Goal: Task Accomplishment & Management: Manage account settings

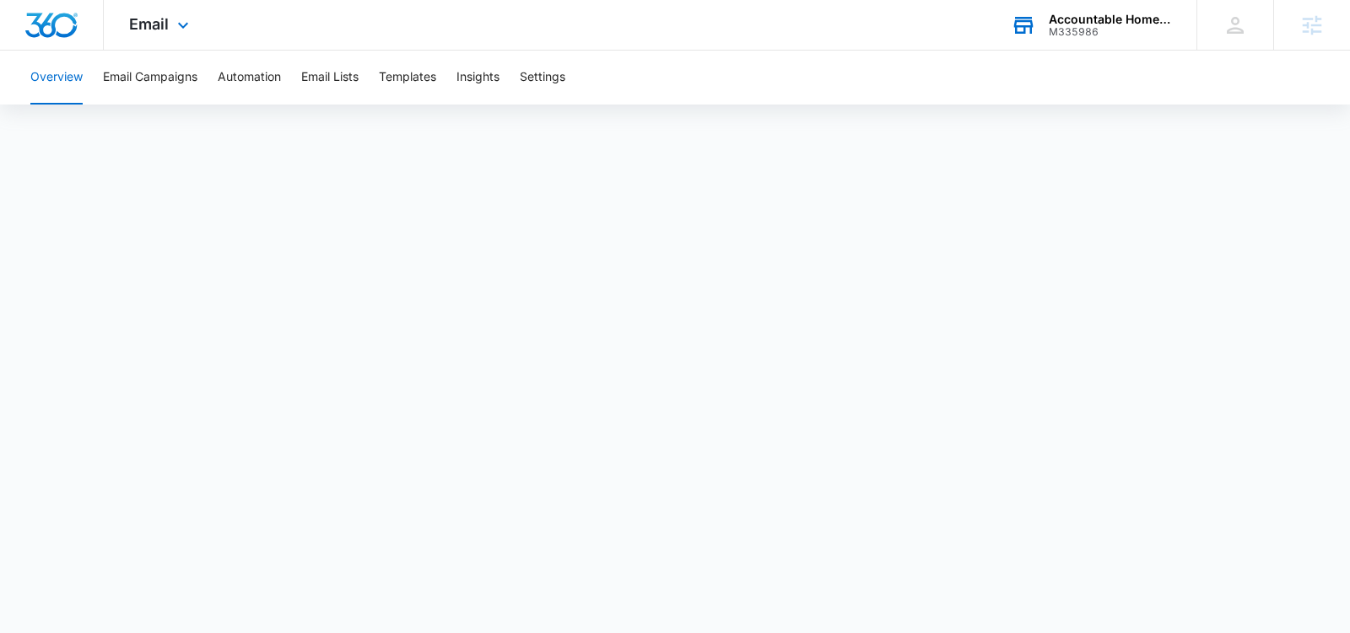
click at [1054, 40] on div "Accountable Home Services M335986 Your Accounts View All" at bounding box center [1090, 25] width 211 height 50
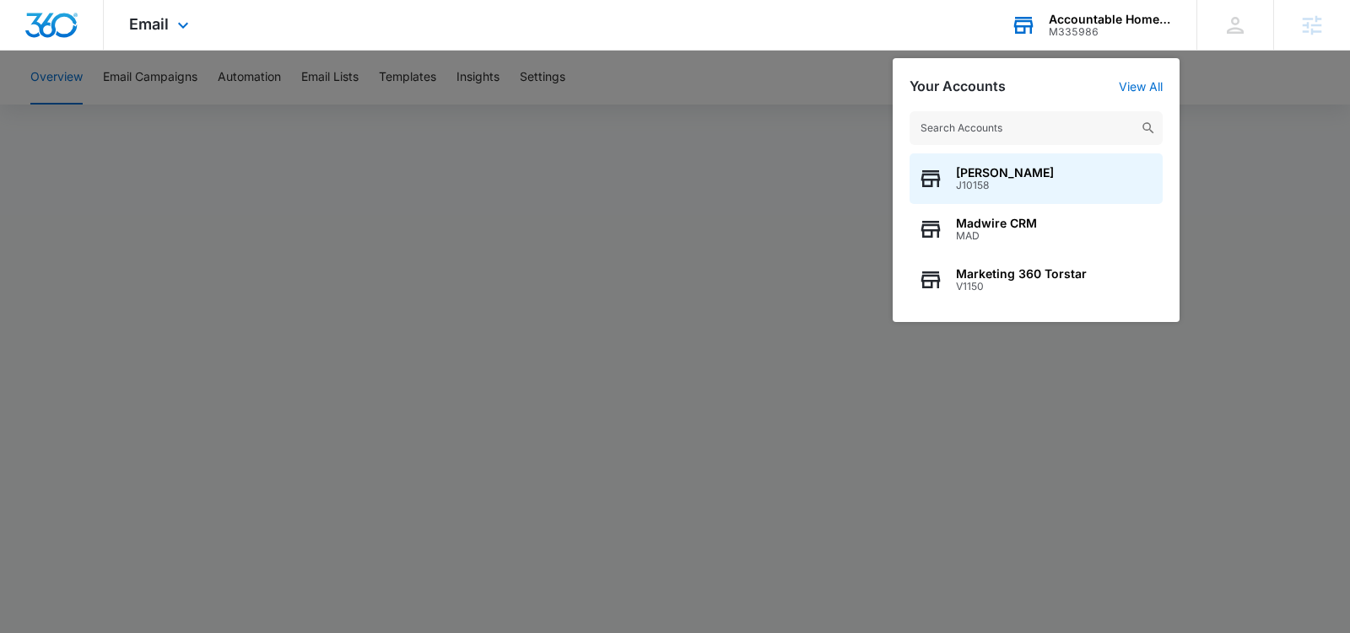
click at [1003, 121] on input "text" at bounding box center [1035, 128] width 253 height 34
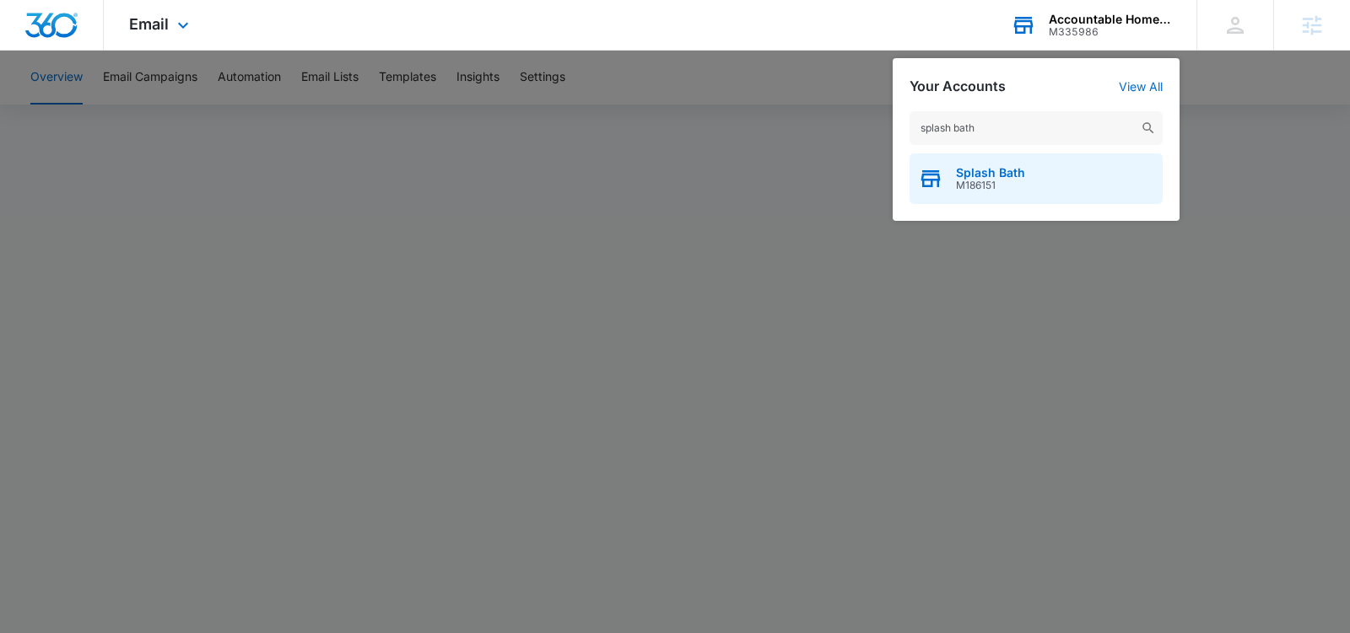
type input "splash bath"
click at [995, 174] on span "Splash Bath" at bounding box center [990, 172] width 69 height 13
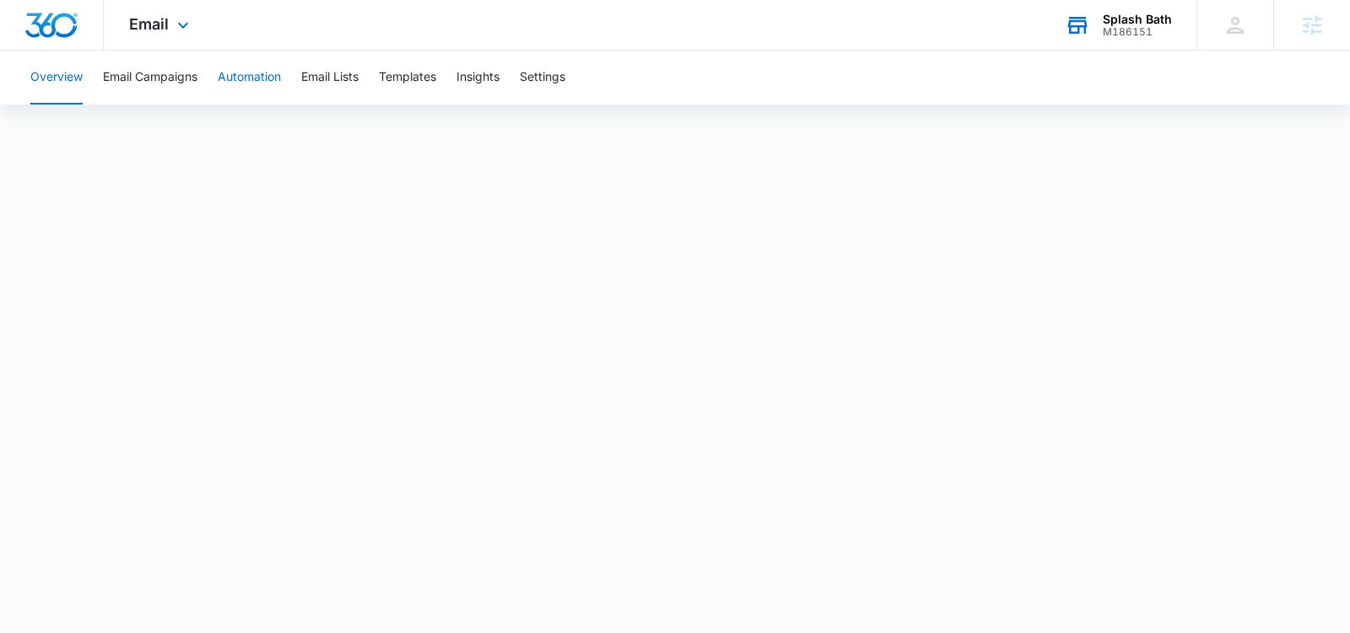
click at [238, 73] on button "Automation" at bounding box center [249, 78] width 63 height 54
click at [156, 21] on span "Email" at bounding box center [149, 24] width 40 height 18
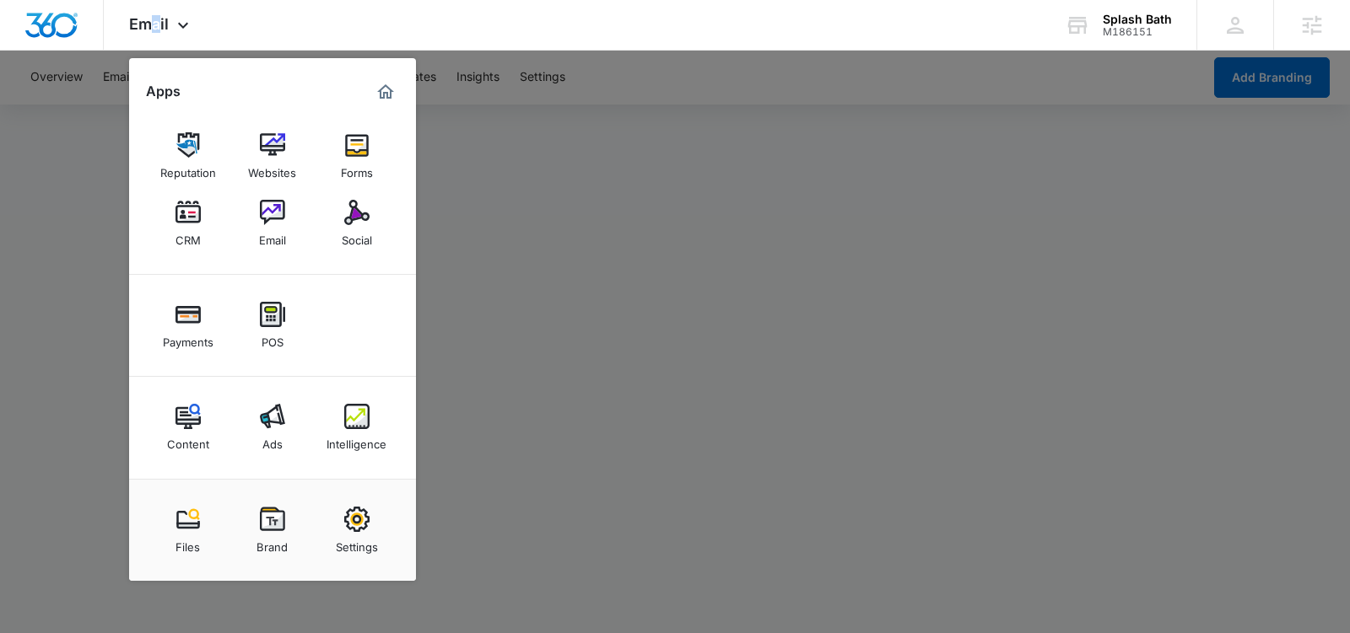
click at [201, 235] on link "CRM" at bounding box center [188, 223] width 64 height 64
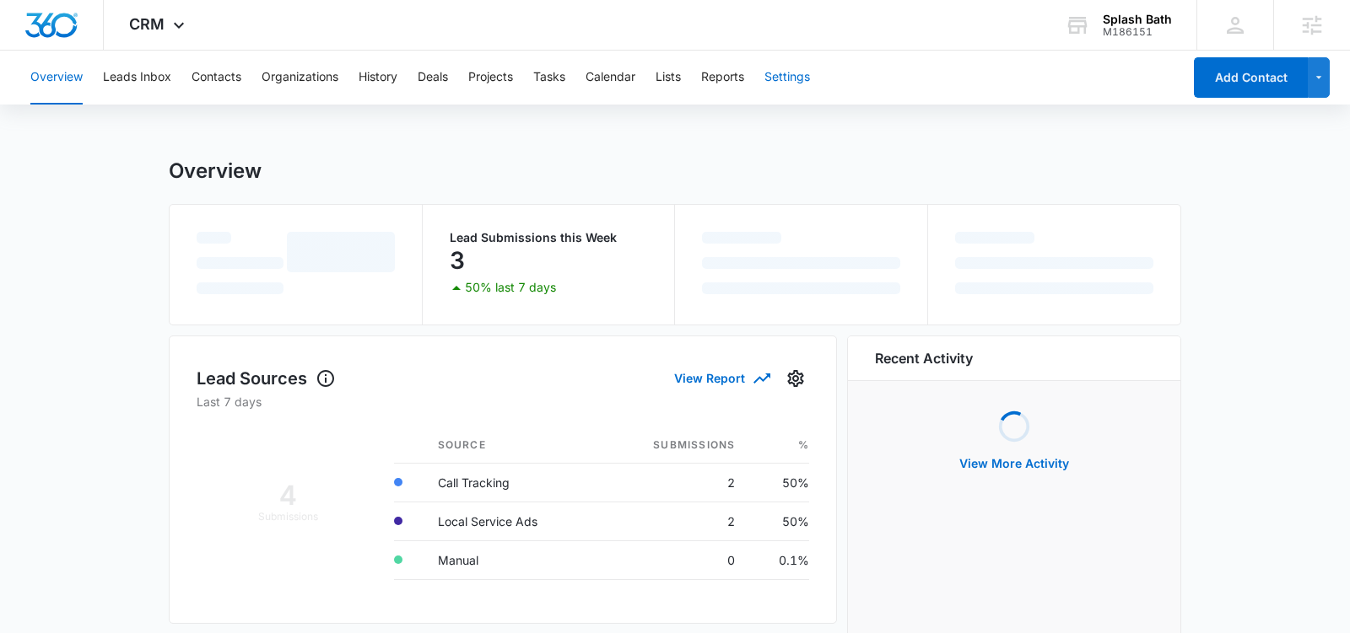
click at [784, 76] on button "Settings" at bounding box center [787, 78] width 46 height 54
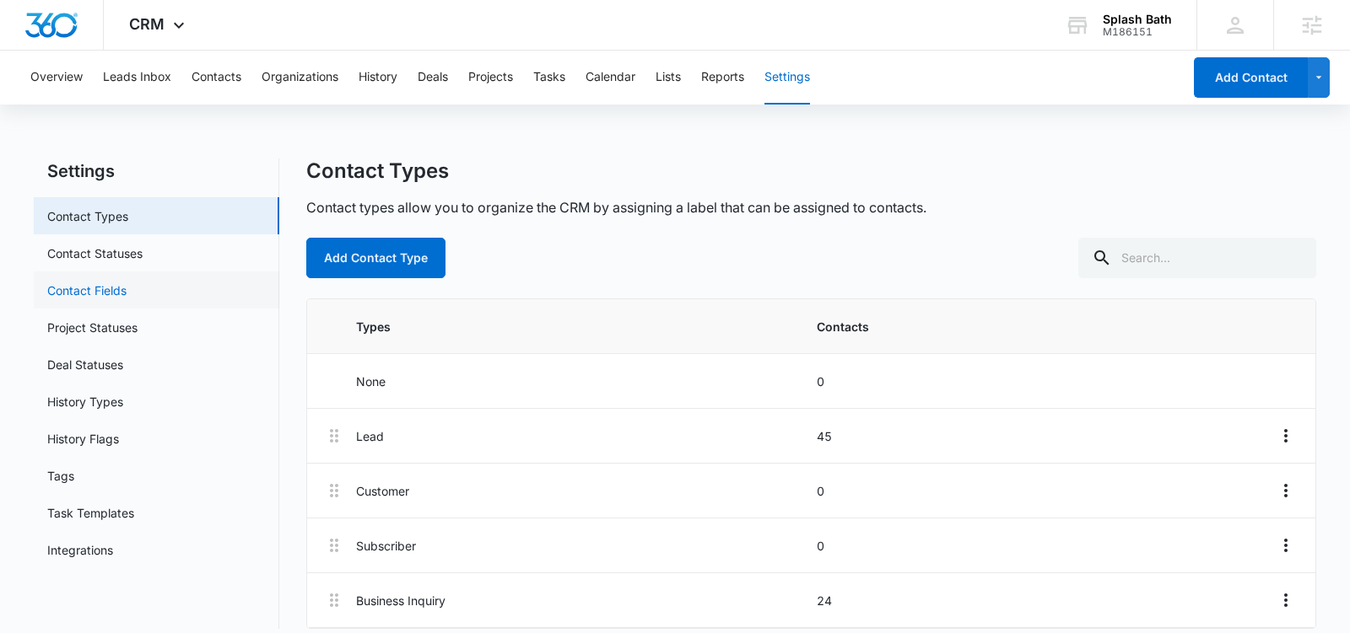
click at [102, 289] on link "Contact Fields" at bounding box center [86, 291] width 79 height 18
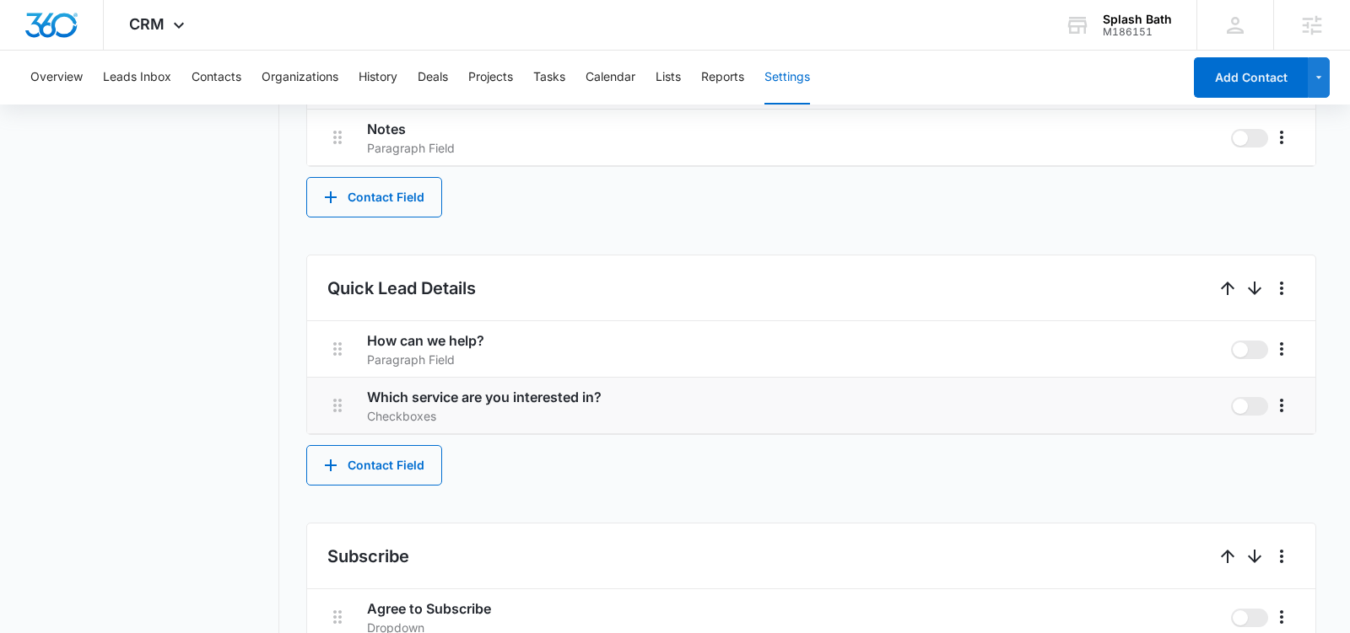
scroll to position [872, 0]
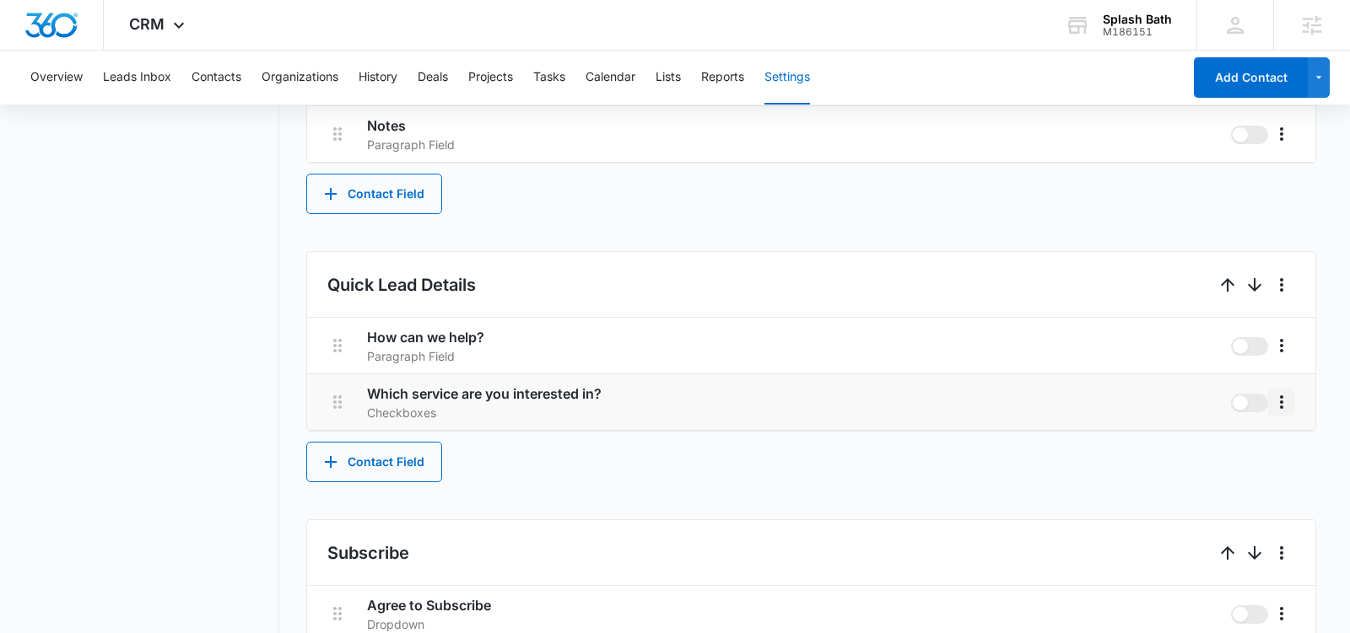
click at [1286, 398] on icon "More" at bounding box center [1281, 402] width 20 height 20
click at [1226, 448] on div "Edit" at bounding box center [1235, 450] width 35 height 12
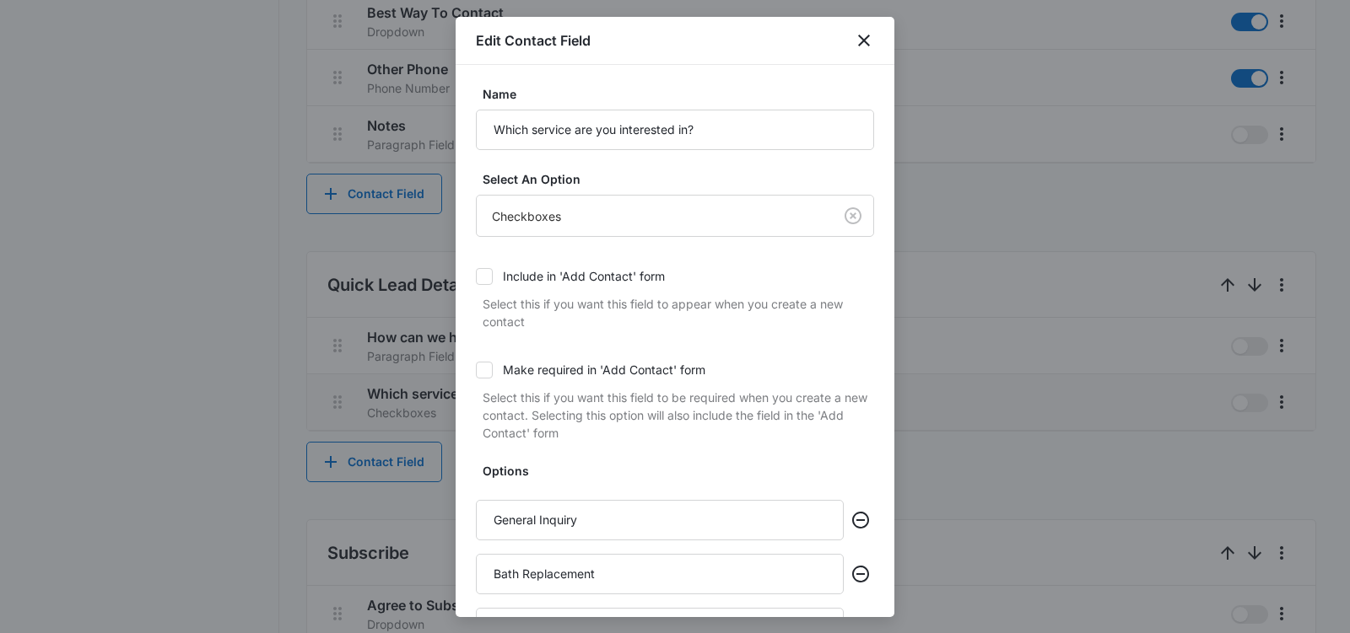
scroll to position [274, 0]
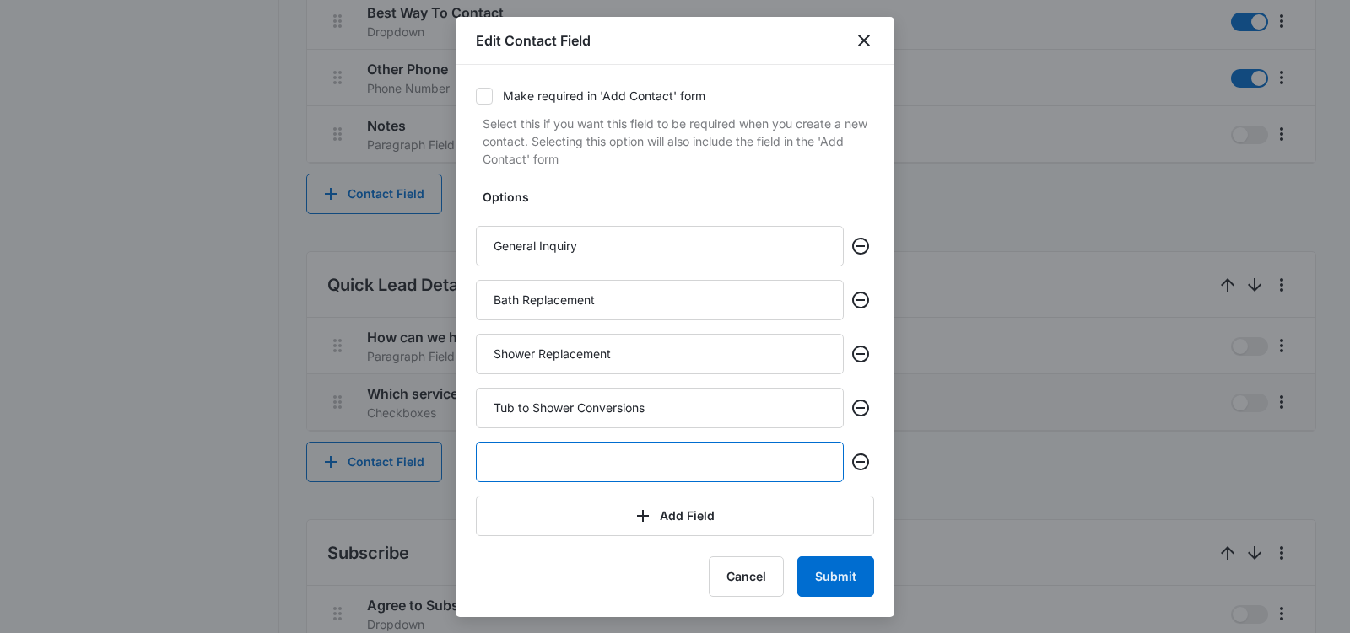
click at [684, 463] on input "text" at bounding box center [660, 462] width 368 height 40
type input "Bathroom Remodel"
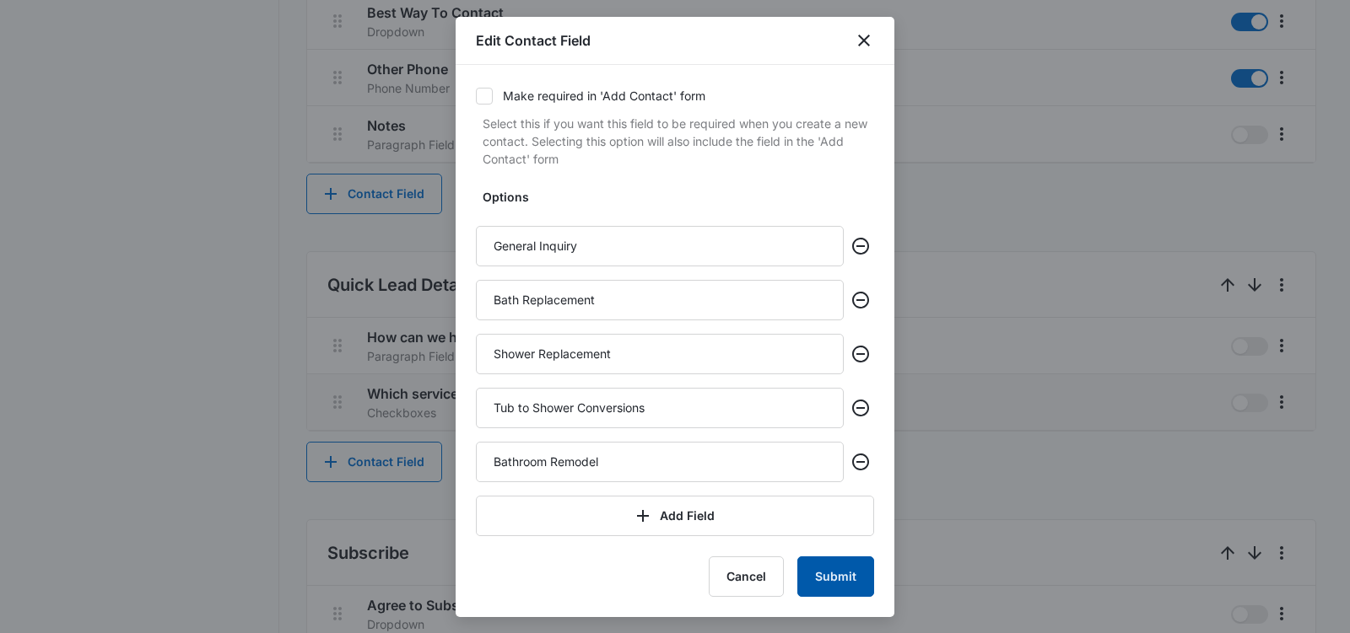
click at [838, 579] on button "Submit" at bounding box center [835, 577] width 77 height 40
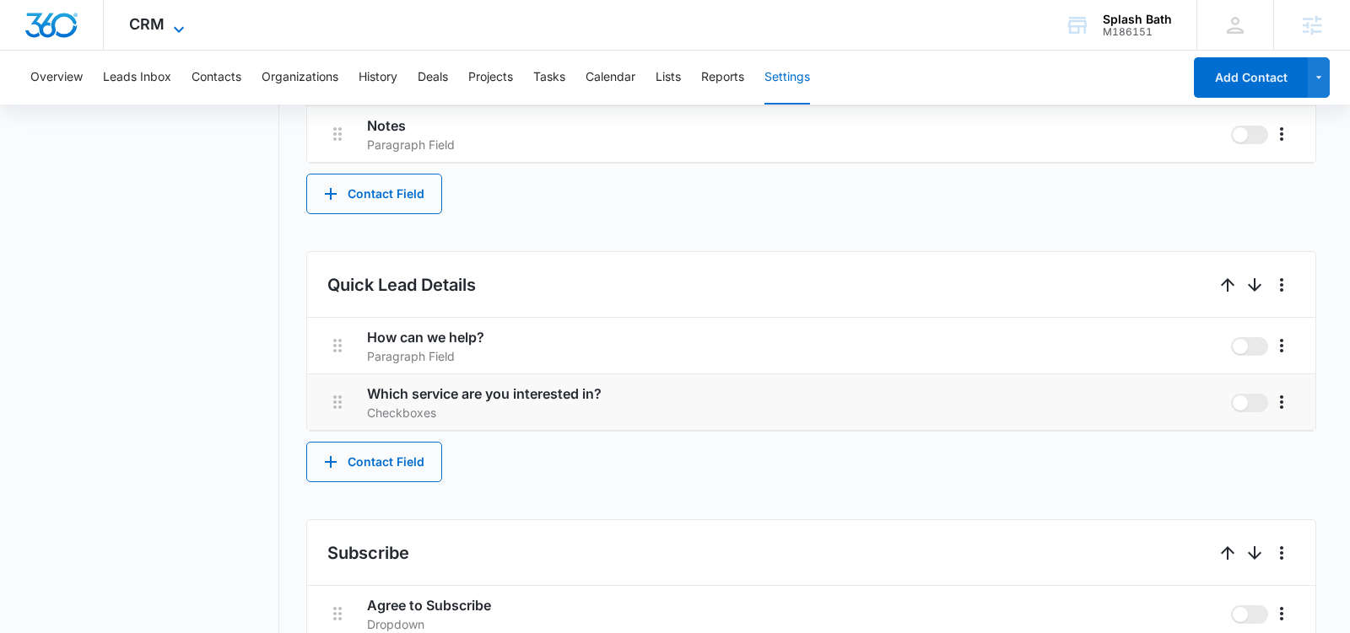
drag, startPoint x: 178, startPoint y: 22, endPoint x: 197, endPoint y: 47, distance: 31.4
click at [178, 22] on icon at bounding box center [179, 25] width 20 height 20
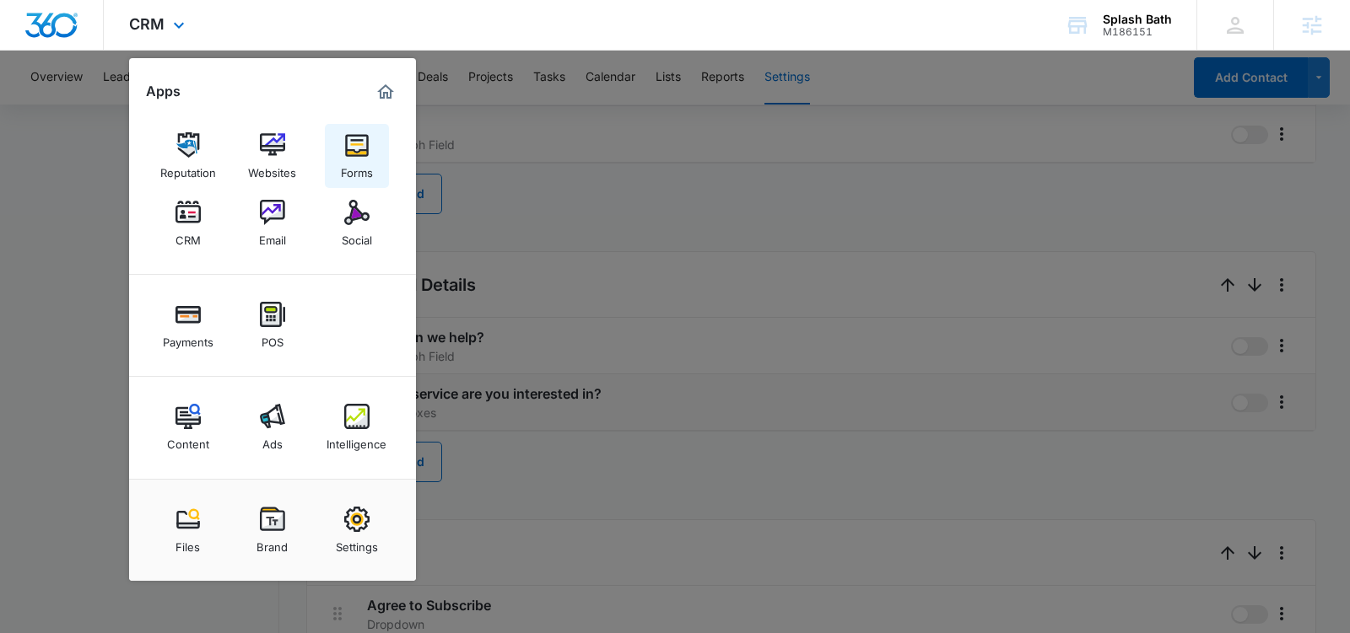
click at [348, 153] on img at bounding box center [356, 144] width 25 height 25
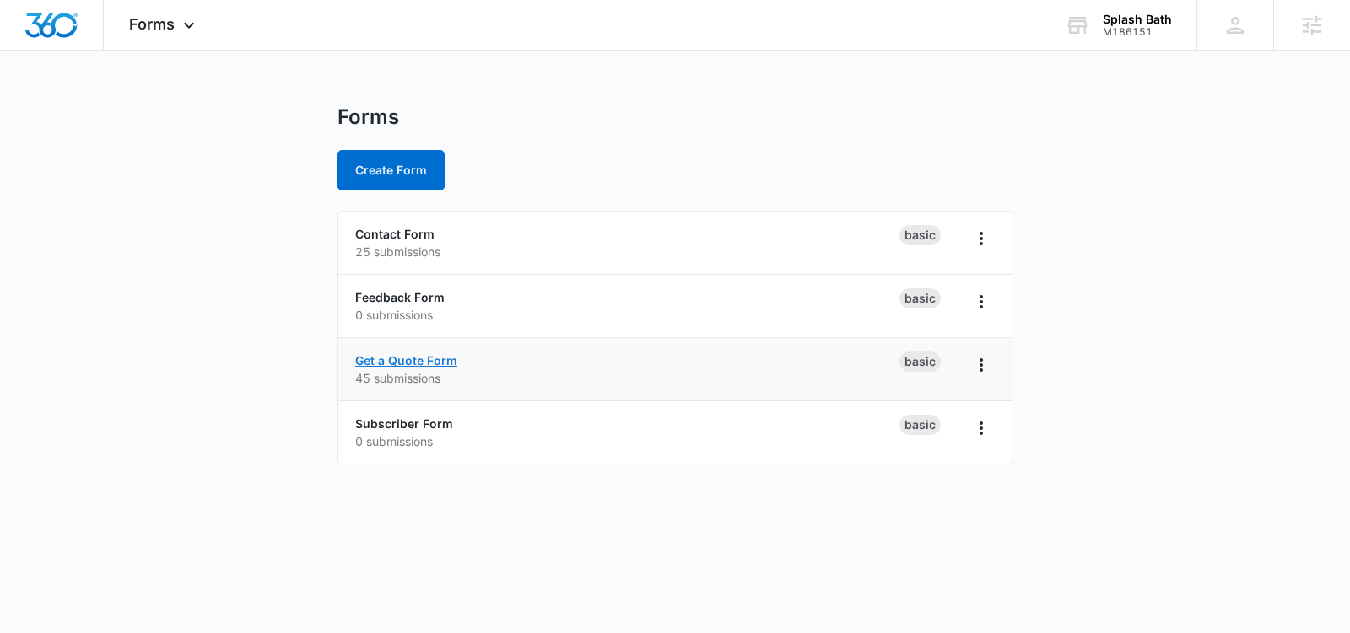
click at [435, 357] on link "Get a Quote Form" at bounding box center [406, 360] width 102 height 14
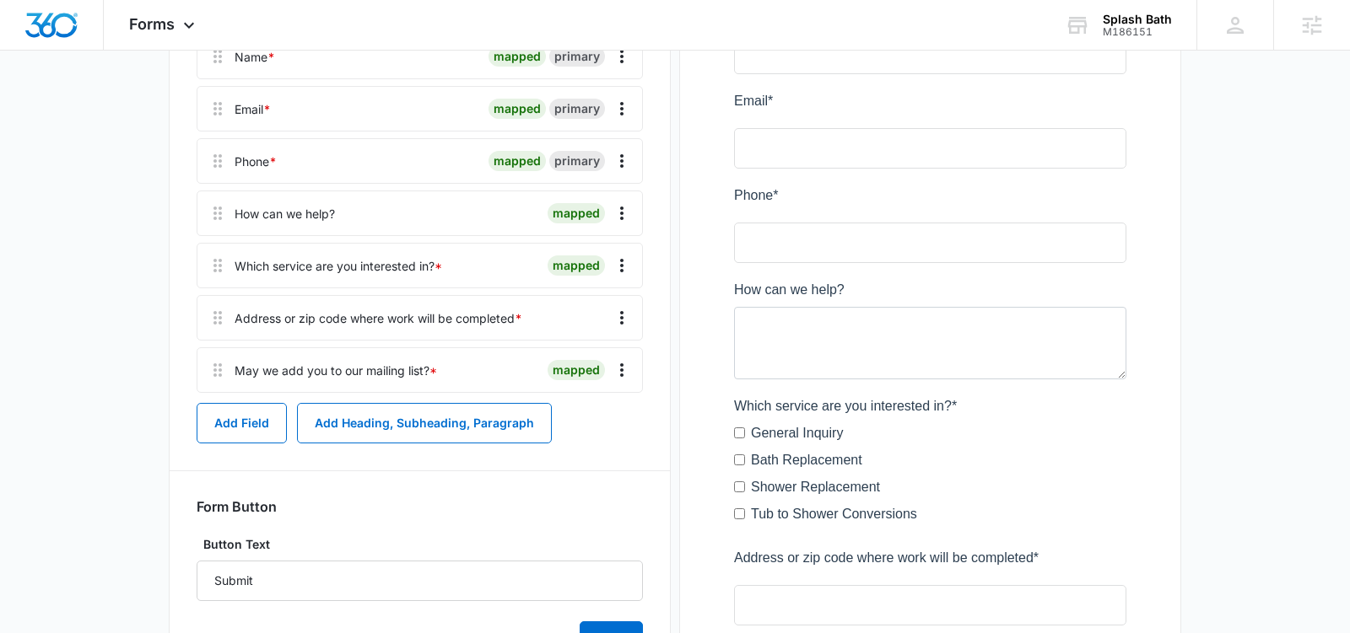
scroll to position [315, 0]
click at [612, 257] on icon "Overflow Menu" at bounding box center [622, 264] width 20 height 20
click at [586, 300] on button "Edit" at bounding box center [586, 311] width 96 height 25
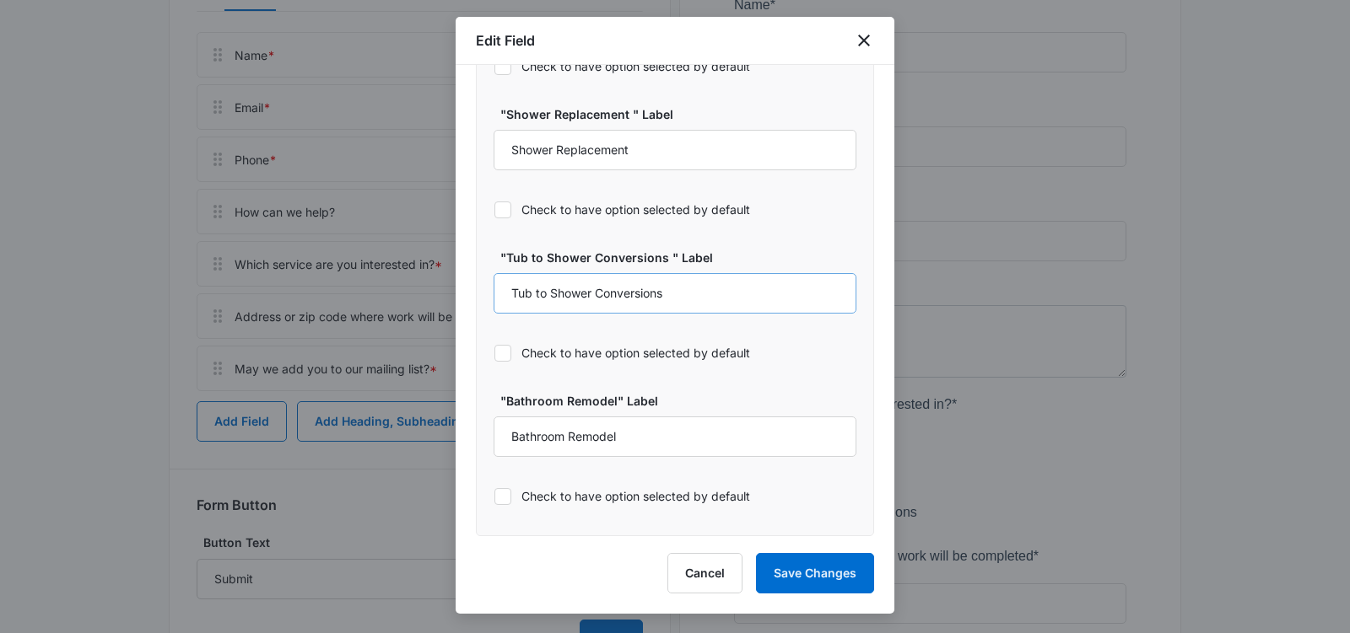
select select "350"
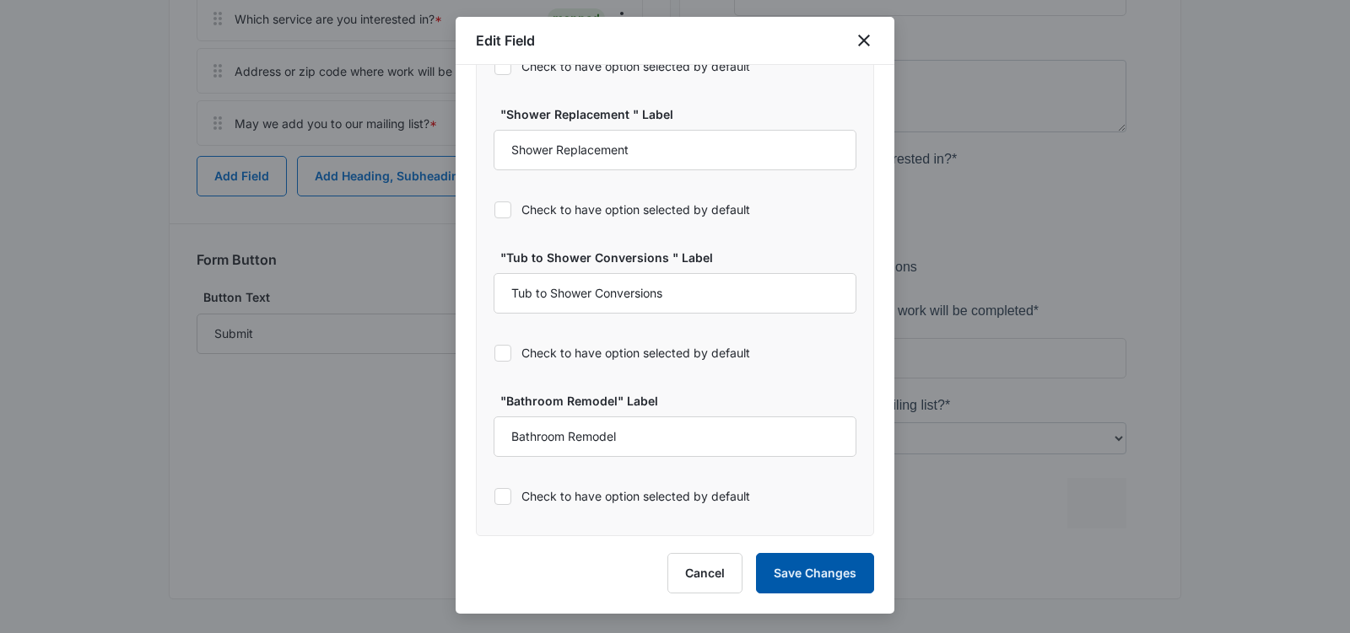
click at [818, 555] on button "Save Changes" at bounding box center [815, 573] width 118 height 40
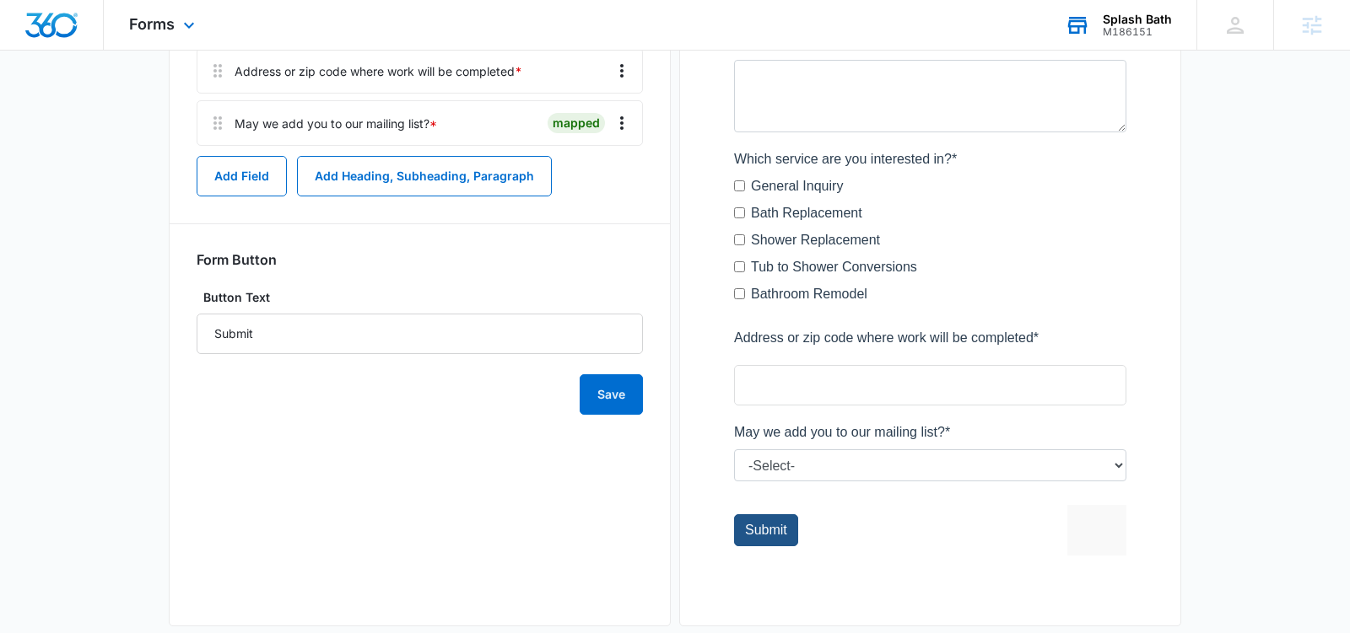
click at [1129, 20] on div "Splash Bath" at bounding box center [1136, 19] width 69 height 13
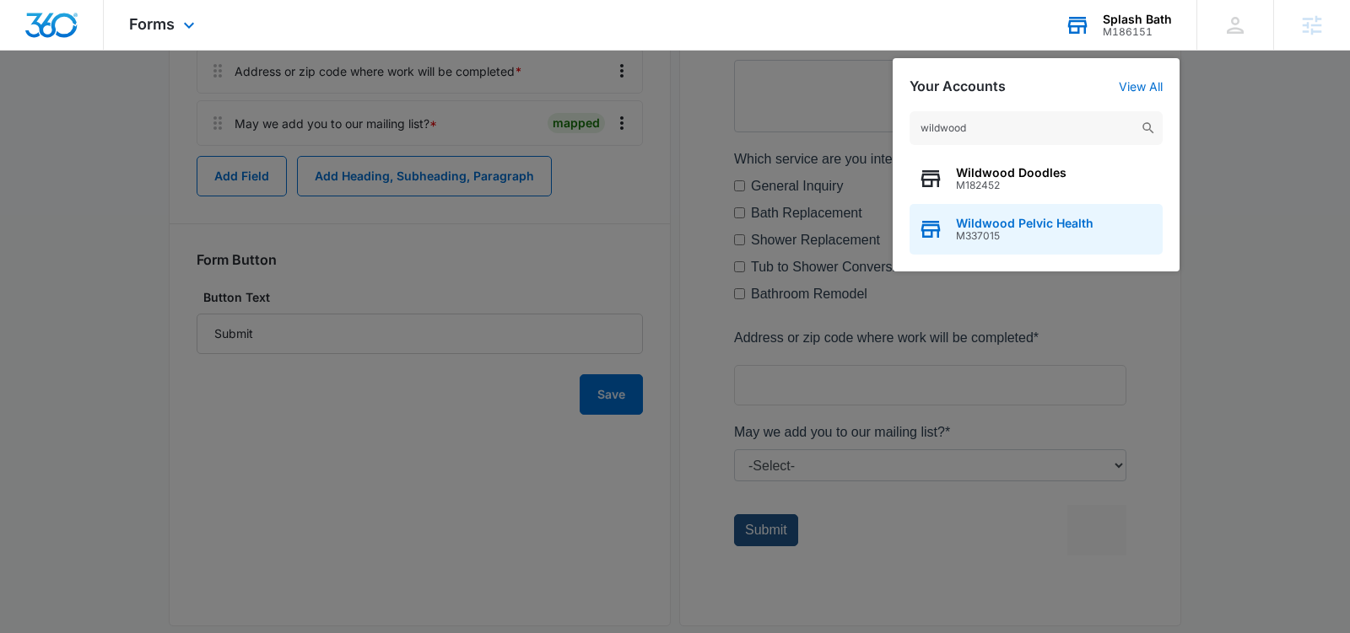
type input "wildwood"
click at [1005, 224] on span "Wildwood Pelvic Health" at bounding box center [1024, 223] width 137 height 13
